Goal: Transaction & Acquisition: Purchase product/service

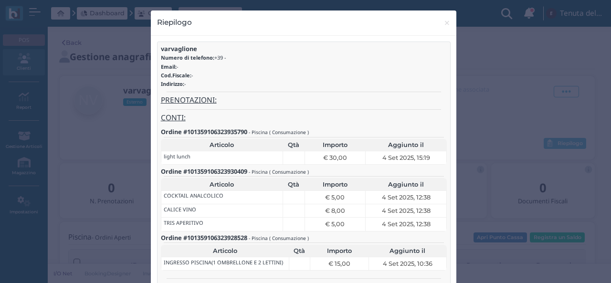
click at [511, 213] on div "Riepilogo × close varvaglione Numero di telefono: +39 - Email: - Cod.Fiscale: -…" at bounding box center [305, 141] width 611 height 283
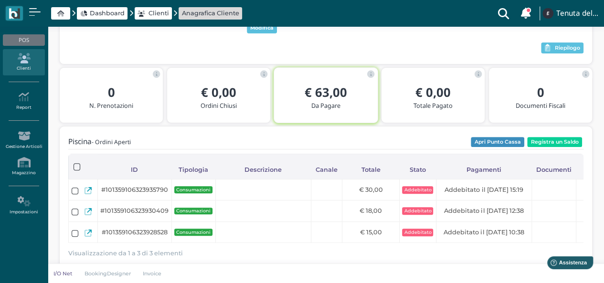
drag, startPoint x: 115, startPoint y: 21, endPoint x: 114, endPoint y: 13, distance: 7.6
click at [114, 13] on div "Dashboard Clienti Anagrafica Cliente Clienti con sospeso Vi sono 107 clienti ch…" at bounding box center [302, 13] width 592 height 27
click at [114, 13] on span "Dashboard" at bounding box center [107, 13] width 35 height 9
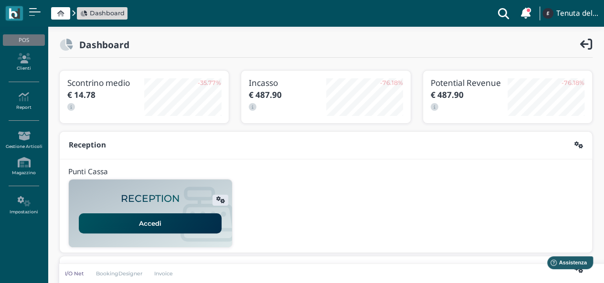
click at [187, 218] on link "Accedi" at bounding box center [150, 223] width 143 height 20
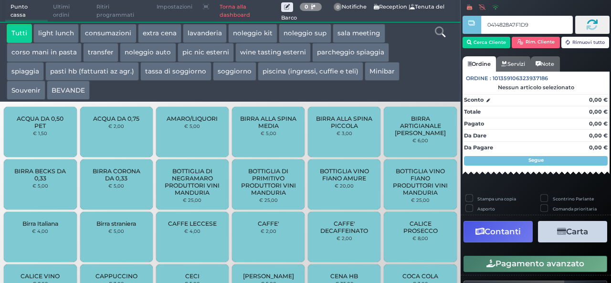
type input "0414828A7F1D91"
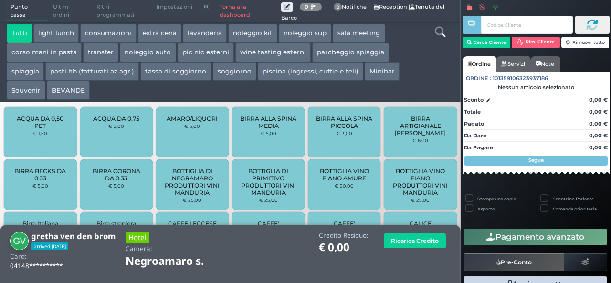
click at [314, 69] on button "piscina (ingressi, cuffie e teli)" at bounding box center [310, 71] width 105 height 19
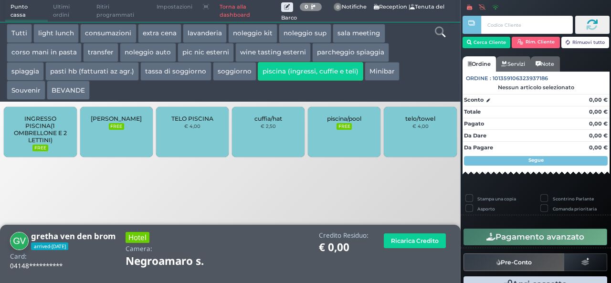
click at [420, 131] on div "telo/towel € 4,00" at bounding box center [420, 132] width 73 height 50
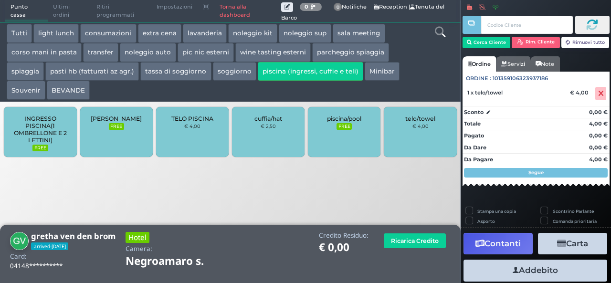
click at [420, 131] on div "telo/towel € 4,00" at bounding box center [420, 132] width 73 height 50
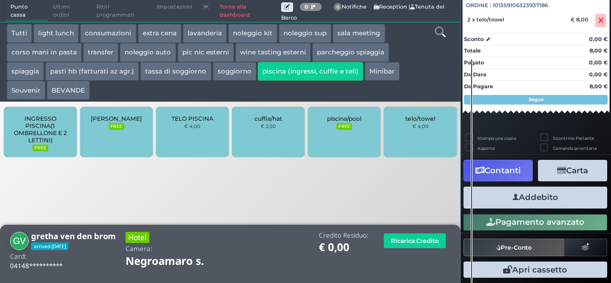
scroll to position [105, 0]
click at [527, 195] on button "Addebito" at bounding box center [535, 197] width 144 height 21
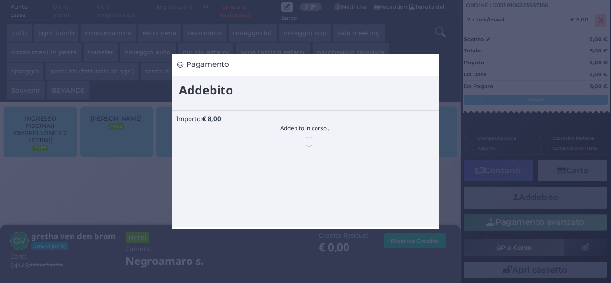
scroll to position [0, 0]
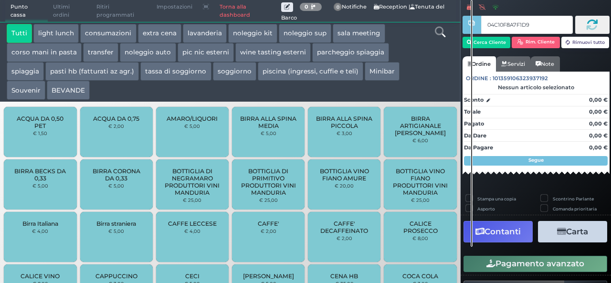
type input "04C10F8A7F1D90"
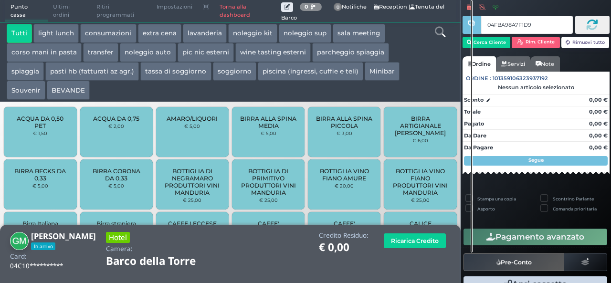
type input "04FBA98A7F1D90"
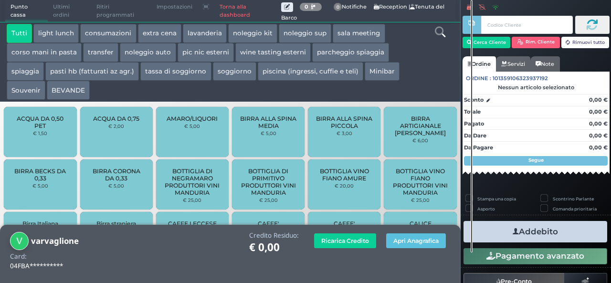
click at [470, 90] on div at bounding box center [471, 141] width 3 height 283
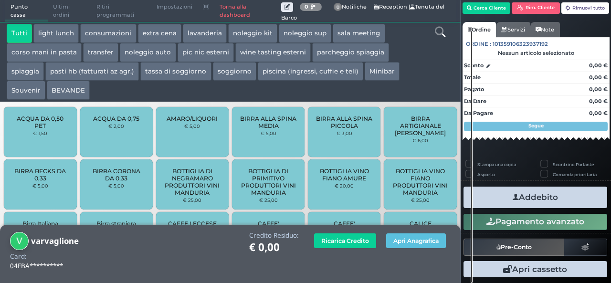
scroll to position [49, 0]
click at [411, 240] on button "Apri Anagrafica" at bounding box center [416, 240] width 60 height 15
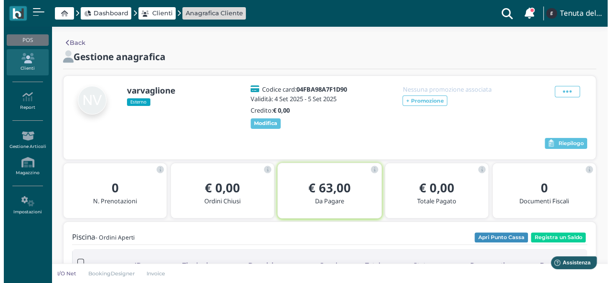
scroll to position [48, 0]
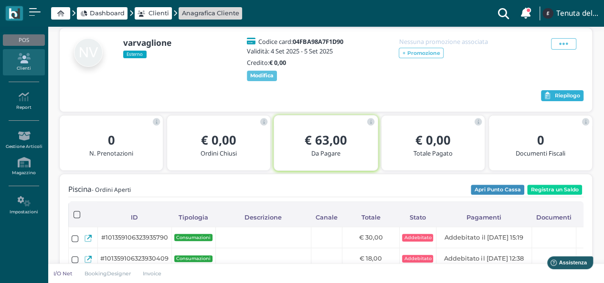
click at [560, 98] on span "Riepilogo" at bounding box center [566, 96] width 25 height 7
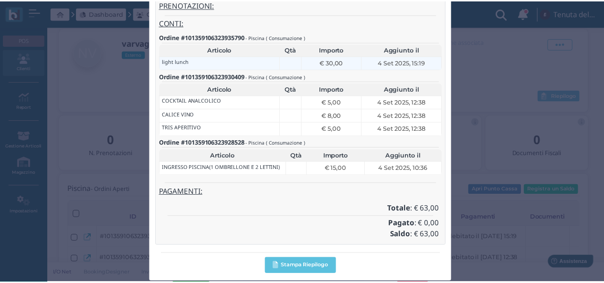
scroll to position [0, 0]
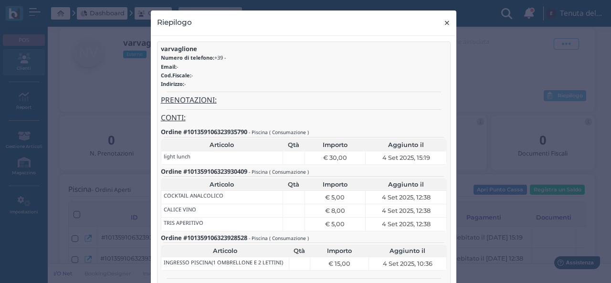
click at [447, 18] on button "× close" at bounding box center [447, 22] width 20 height 24
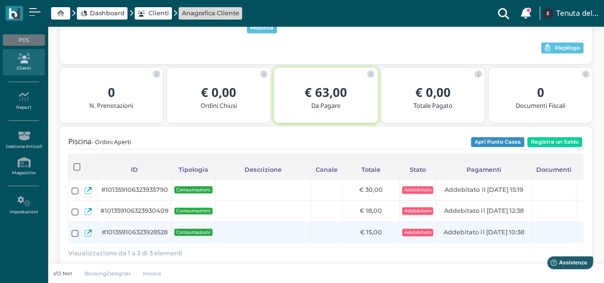
scroll to position [143, 0]
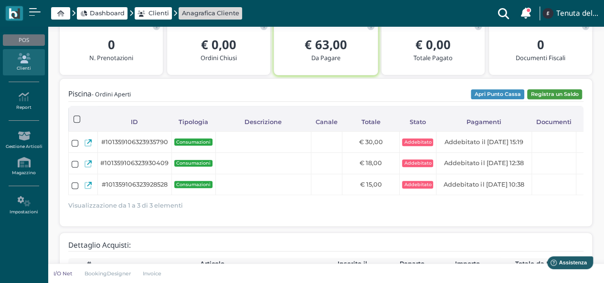
click at [552, 90] on button "Registra un Saldo" at bounding box center [554, 94] width 55 height 10
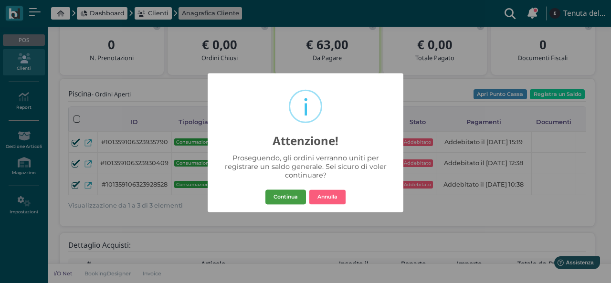
click at [290, 200] on button "Continua" at bounding box center [285, 196] width 41 height 15
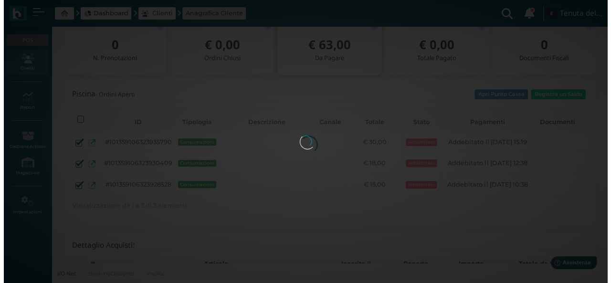
scroll to position [0, 0]
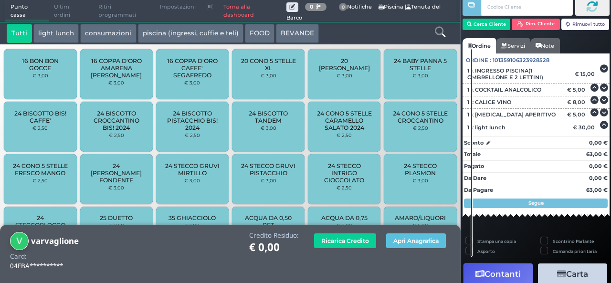
scroll to position [116, 0]
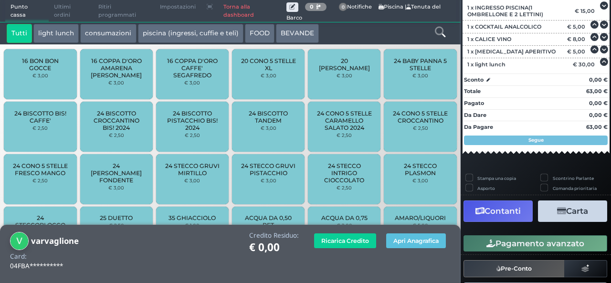
click at [557, 209] on icon "button" at bounding box center [561, 211] width 9 height 8
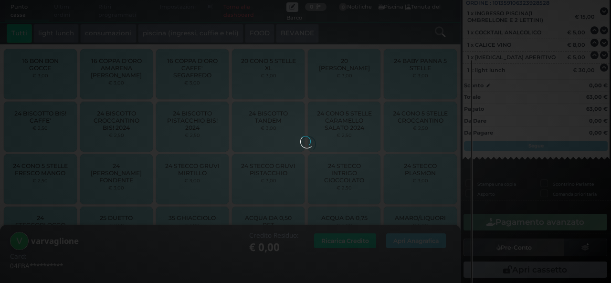
scroll to position [107, 0]
